Goal: Information Seeking & Learning: Compare options

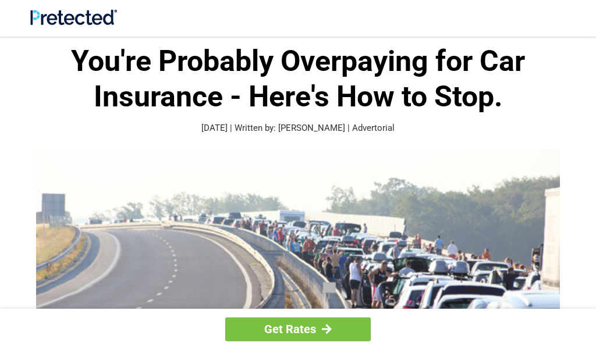
click at [299, 74] on h1 "You're Probably Overpaying for Car Insurance - Here's How to Stop." at bounding box center [297, 79] width 535 height 71
click at [265, 65] on h1 "You're Probably Overpaying for Car Insurance - Here's How to Stop." at bounding box center [297, 79] width 535 height 71
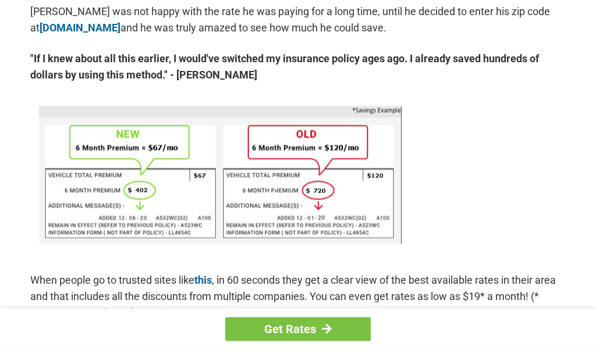
scroll to position [679, 0]
click at [336, 329] on link "Get Rates" at bounding box center [297, 330] width 145 height 24
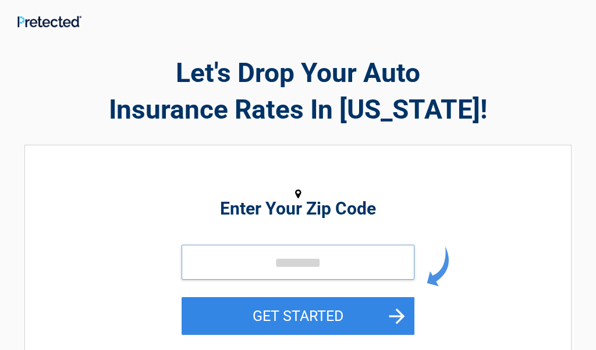
click at [337, 265] on input "tel" at bounding box center [298, 262] width 233 height 35
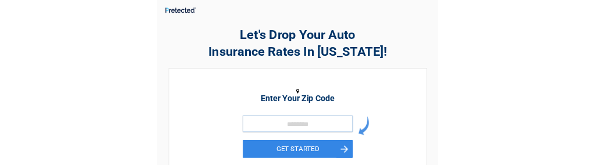
scroll to position [179, 0]
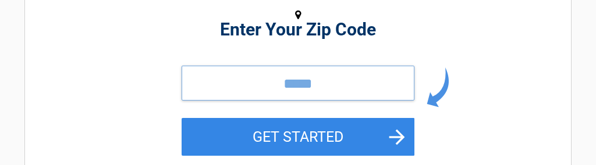
type input "*****"
click at [398, 132] on button "GET STARTED" at bounding box center [298, 137] width 233 height 38
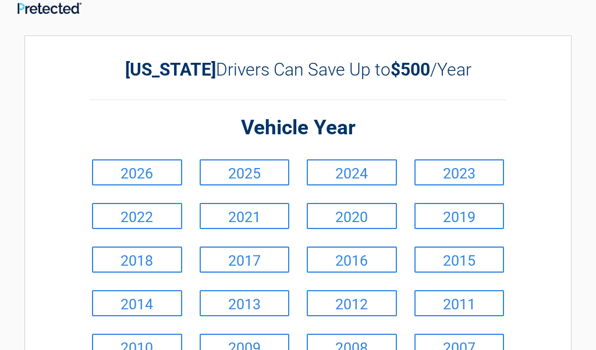
scroll to position [0, 0]
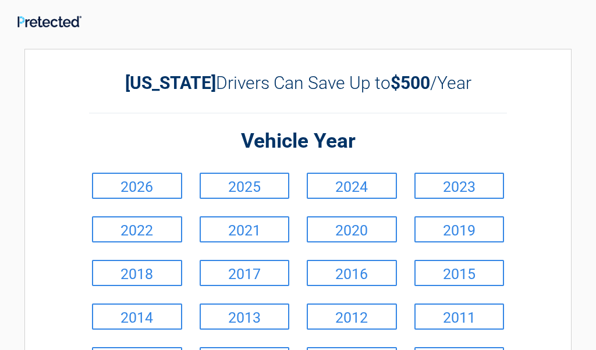
click at [371, 181] on link "2024" at bounding box center [352, 186] width 90 height 26
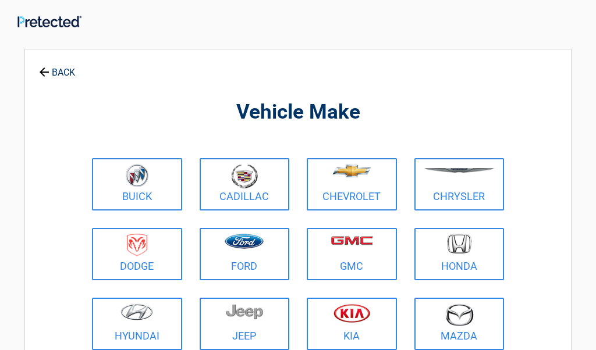
click at [262, 195] on link "Cadillac" at bounding box center [245, 184] width 90 height 52
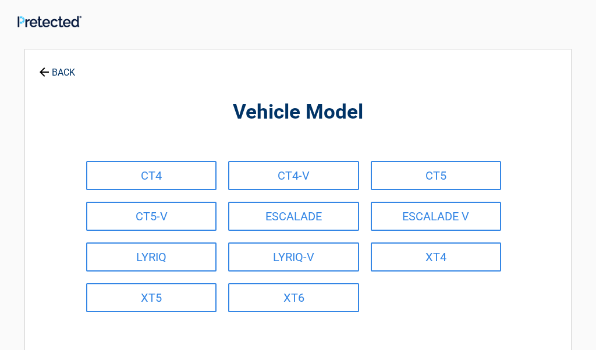
click at [449, 255] on link "XT4" at bounding box center [436, 257] width 130 height 29
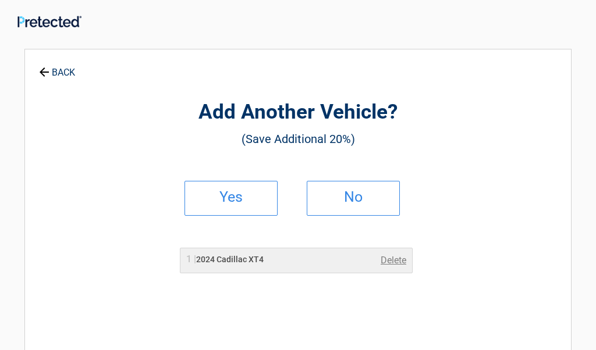
click at [358, 194] on h2 "No" at bounding box center [353, 197] width 69 height 8
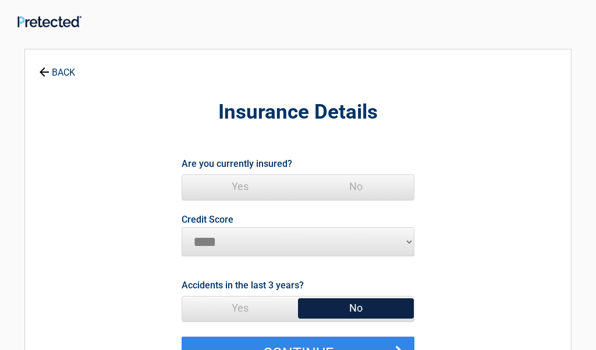
click at [248, 183] on span "Yes" at bounding box center [240, 186] width 116 height 23
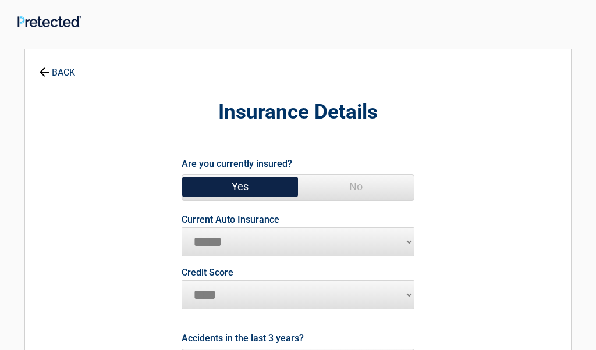
click at [242, 237] on select "**********" at bounding box center [298, 242] width 233 height 29
click at [343, 233] on select "**********" at bounding box center [298, 242] width 233 height 29
select select "**********"
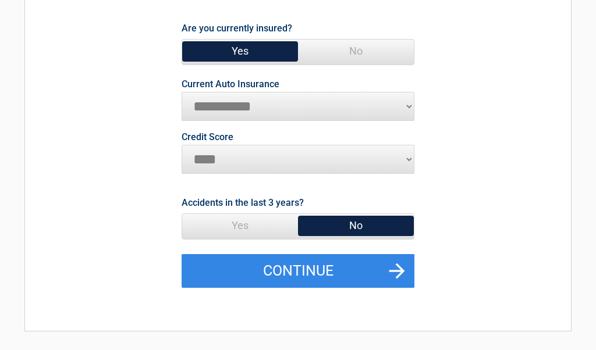
scroll to position [130, 0]
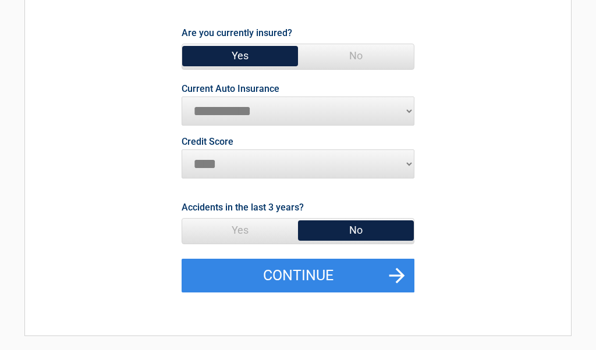
click at [360, 229] on span "No" at bounding box center [356, 230] width 116 height 23
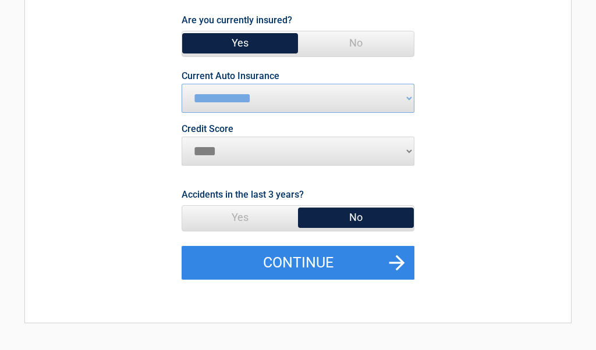
scroll to position [147, 0]
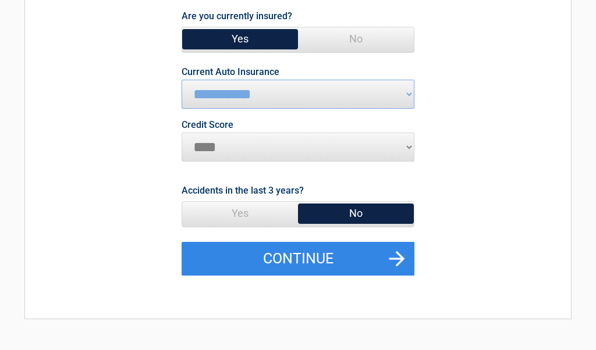
click at [396, 254] on button "Continue" at bounding box center [298, 260] width 233 height 34
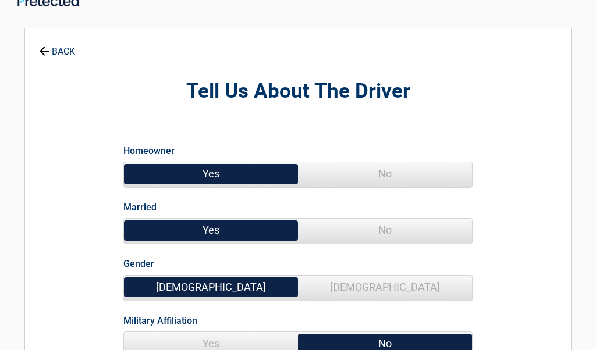
scroll to position [0, 0]
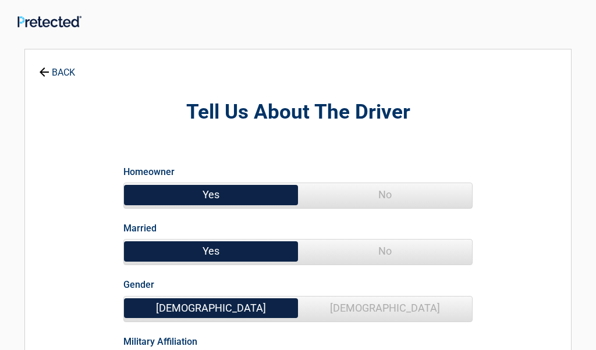
click at [217, 192] on span "Yes" at bounding box center [211, 194] width 174 height 23
click at [221, 246] on span "Yes" at bounding box center [211, 251] width 174 height 23
click at [393, 303] on span "[DEMOGRAPHIC_DATA]" at bounding box center [385, 308] width 174 height 23
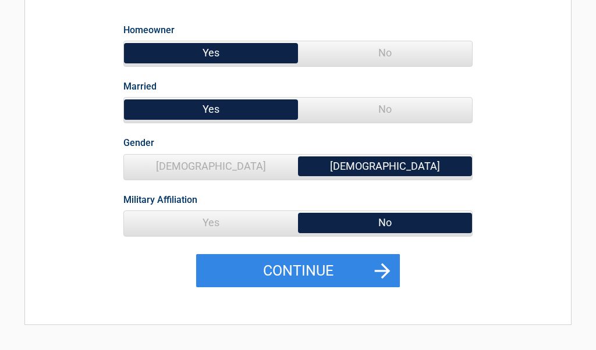
scroll to position [145, 0]
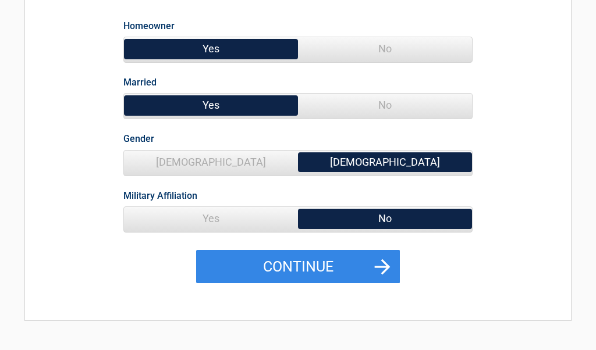
click at [378, 263] on button "Continue" at bounding box center [298, 268] width 204 height 34
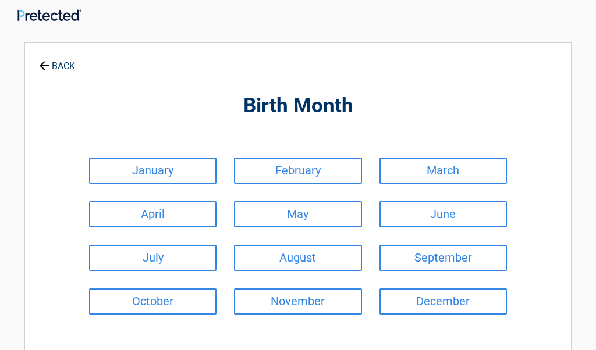
scroll to position [0, 0]
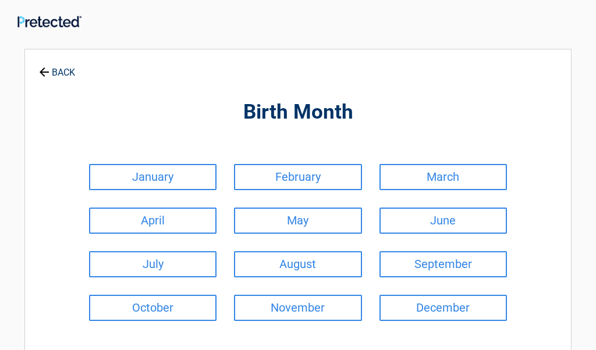
click at [467, 304] on link "December" at bounding box center [442, 308] width 127 height 26
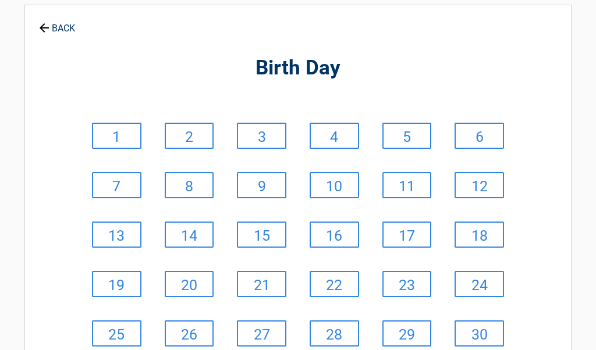
scroll to position [56, 0]
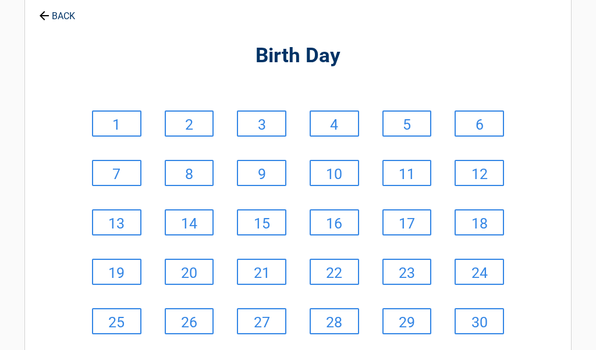
click at [121, 312] on link "25" at bounding box center [116, 321] width 49 height 26
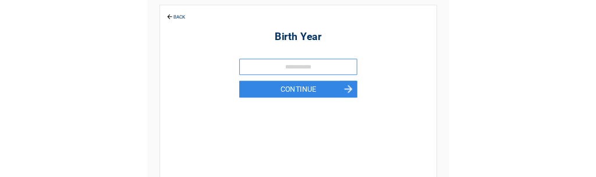
scroll to position [0, 0]
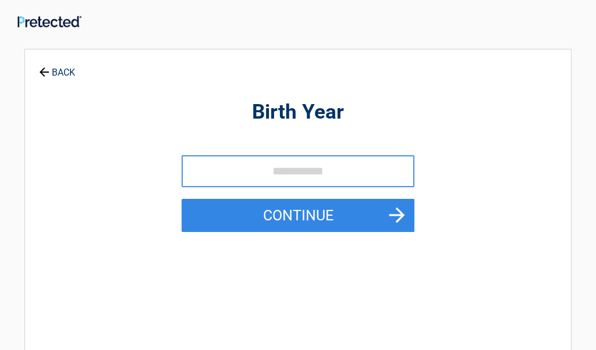
click at [401, 206] on button "Continue" at bounding box center [298, 216] width 233 height 34
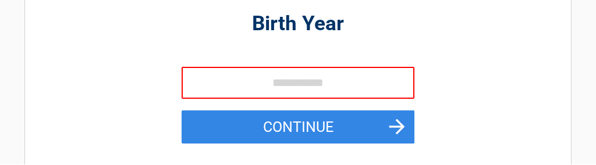
scroll to position [88, 0]
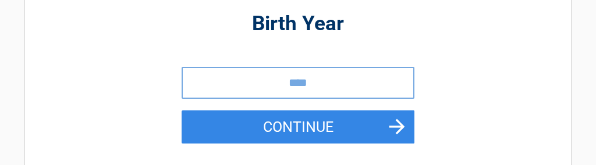
type input "****"
click at [402, 119] on button "Continue" at bounding box center [298, 128] width 233 height 34
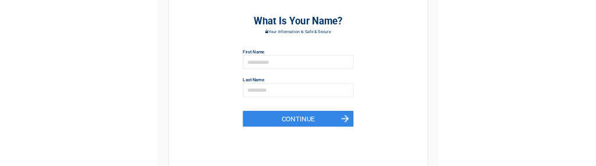
scroll to position [0, 0]
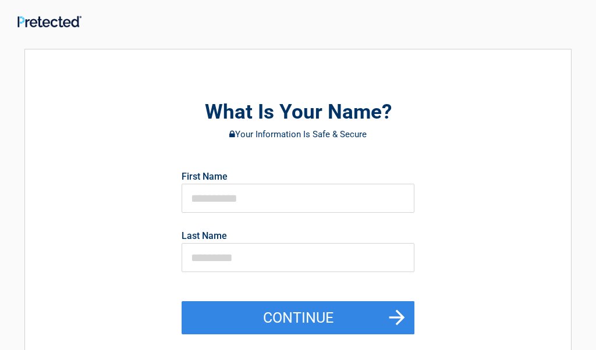
click at [396, 312] on button "Continue" at bounding box center [298, 318] width 233 height 34
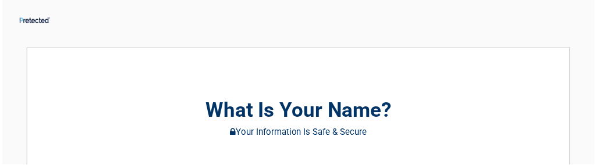
scroll to position [115, 0]
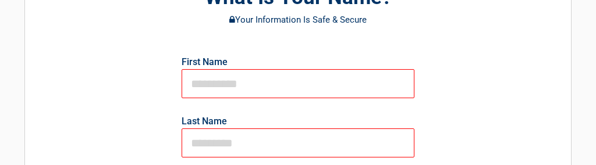
click at [531, 132] on div "**********" at bounding box center [297, 143] width 547 height 418
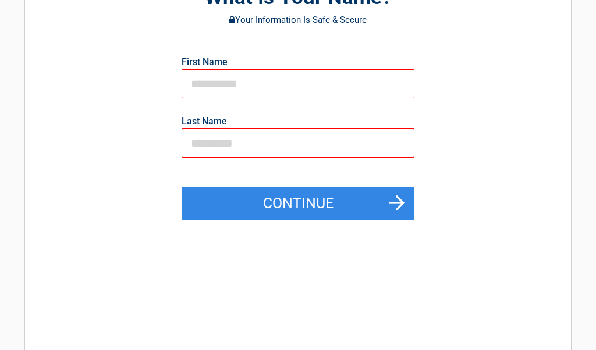
click at [395, 192] on button "Continue" at bounding box center [298, 204] width 233 height 34
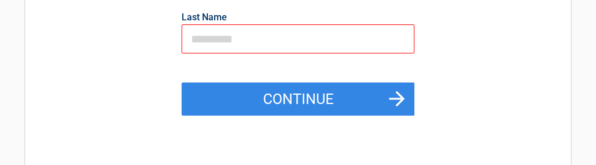
scroll to position [221, 0]
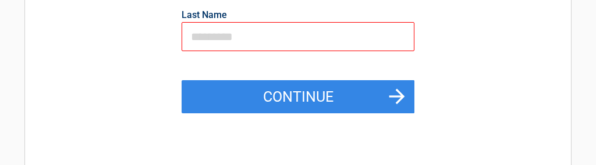
click at [394, 92] on button "Continue" at bounding box center [298, 97] width 233 height 34
click at [401, 94] on button "Continue" at bounding box center [298, 97] width 233 height 34
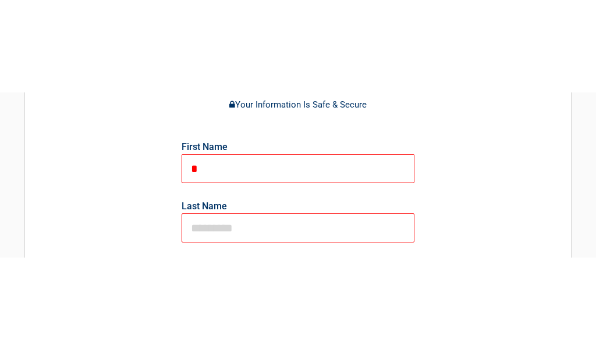
scroll to position [122, 0]
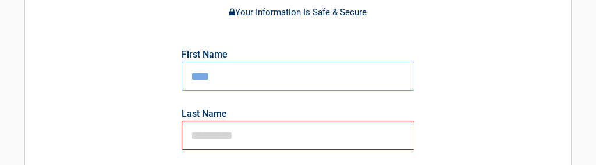
type input "****"
click at [253, 135] on input "text" at bounding box center [298, 135] width 233 height 29
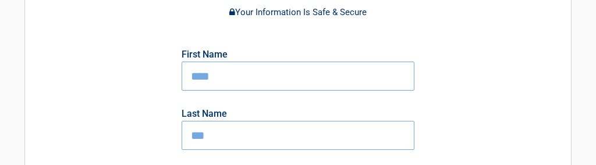
type input "***"
click at [566, 137] on div "**********" at bounding box center [297, 136] width 547 height 418
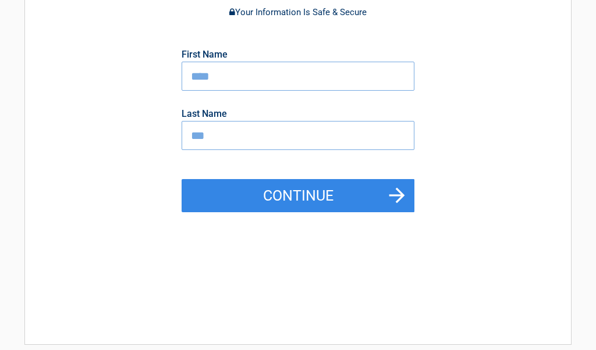
click at [397, 185] on button "Continue" at bounding box center [298, 196] width 233 height 34
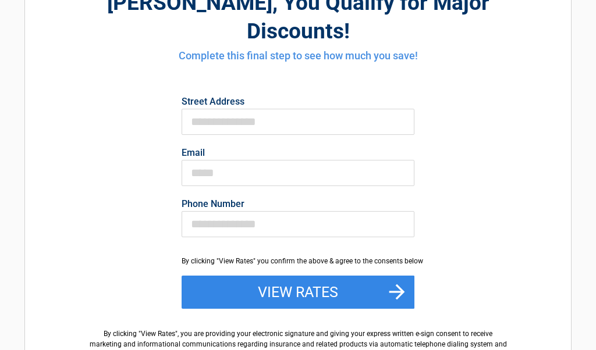
scroll to position [114, 0]
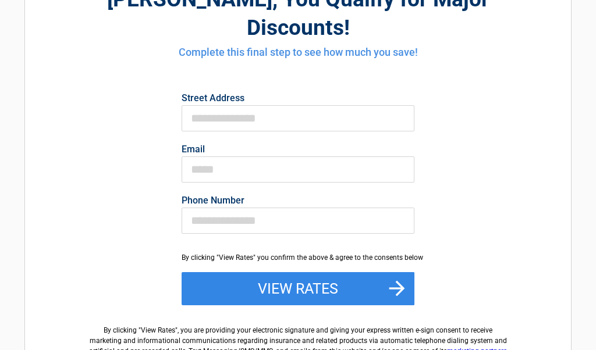
click at [402, 272] on button "View Rates" at bounding box center [298, 289] width 233 height 34
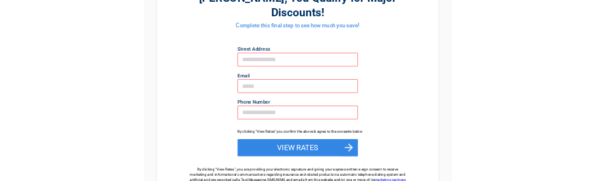
scroll to position [118, 0]
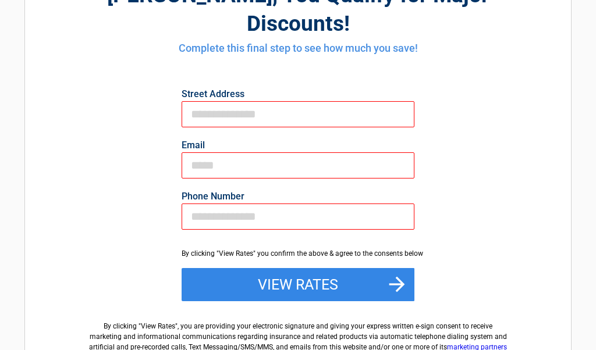
click at [396, 268] on button "View Rates" at bounding box center [298, 285] width 233 height 34
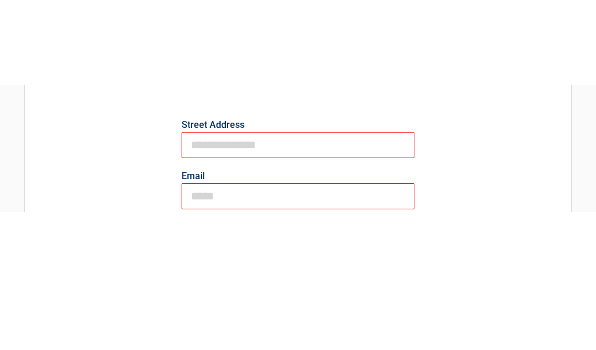
scroll to position [172, 0]
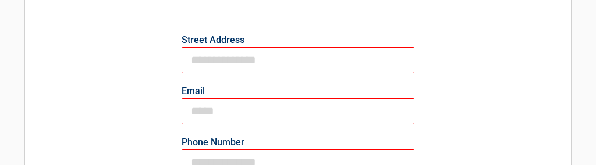
click at [503, 121] on div "Mary , You Qualify for Major Discounts! Complete this final step to see how muc…" at bounding box center [298, 131] width 418 height 484
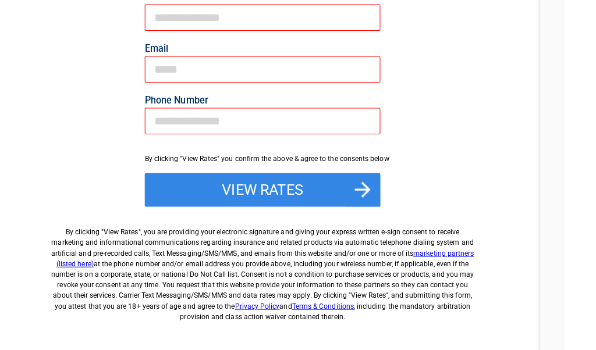
scroll to position [214, 0]
